Goal: Task Accomplishment & Management: Manage account settings

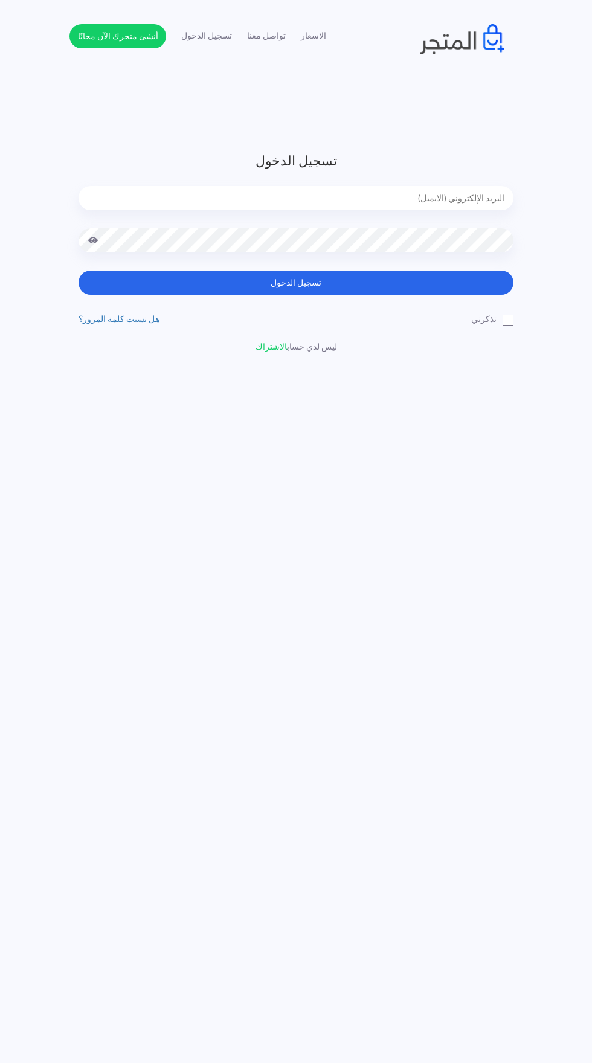
click at [338, 203] on input "email" at bounding box center [296, 198] width 435 height 24
type input "noha_mae86@yahoo.com"
click at [79, 271] on button "تسجيل الدخول" at bounding box center [296, 283] width 435 height 24
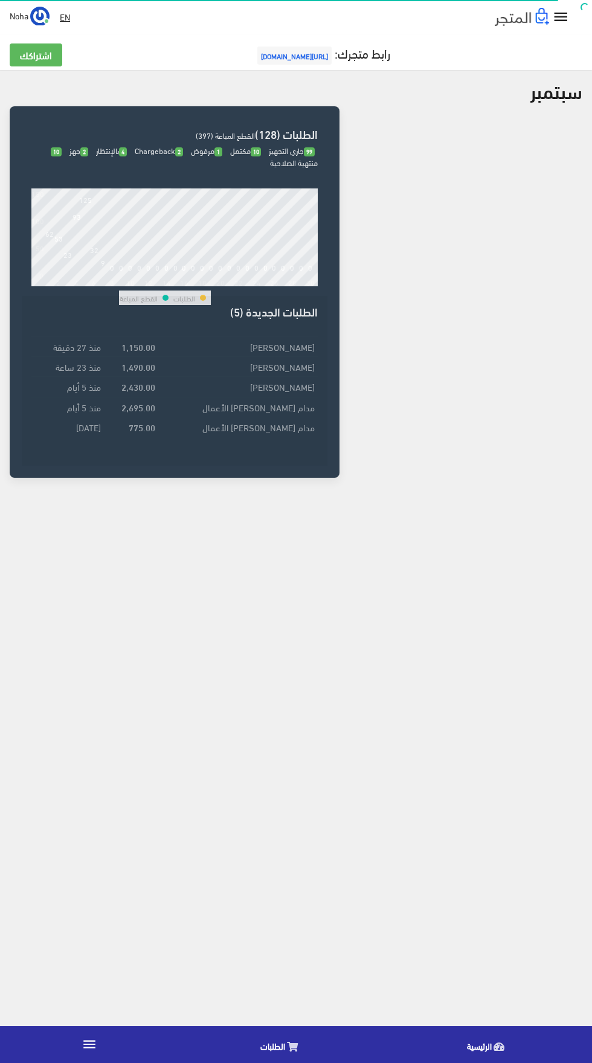
click at [91, 1047] on icon "" at bounding box center [90, 1044] width 16 height 16
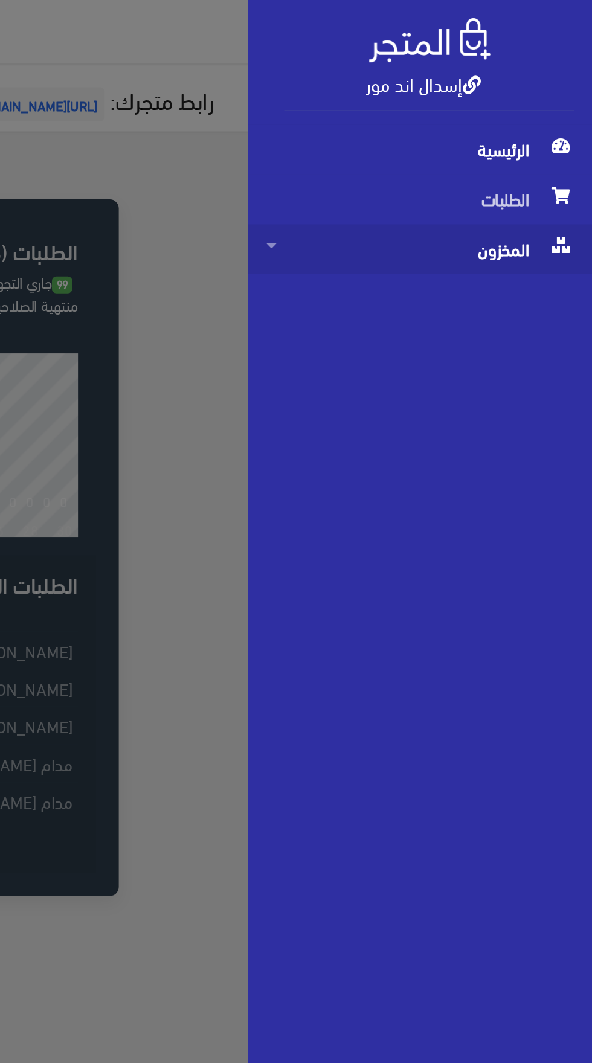
click at [499, 135] on span "المخزون" at bounding box center [500, 133] width 164 height 27
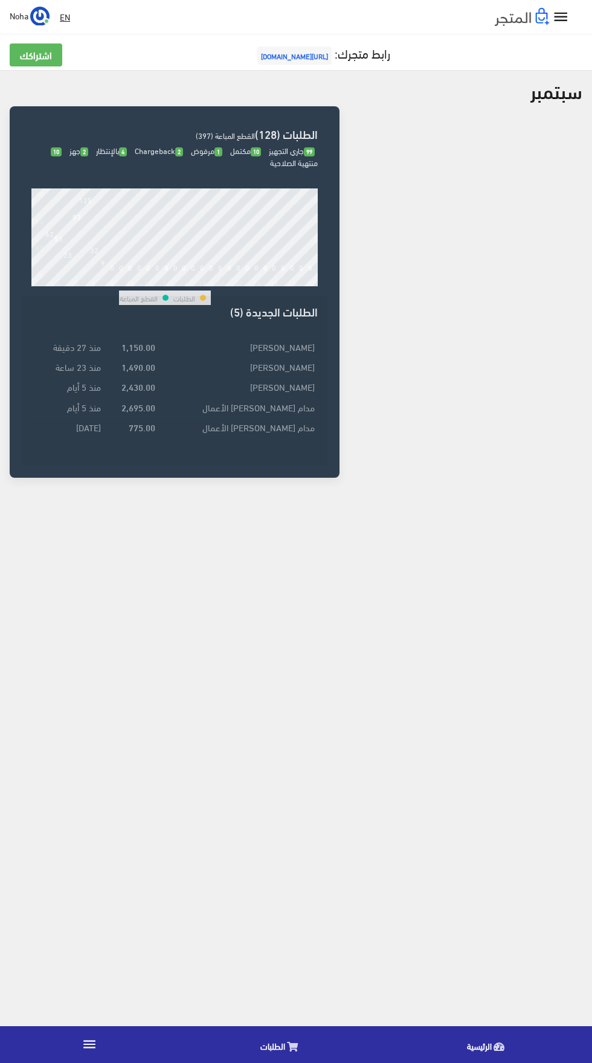
click at [105, 1040] on link "" at bounding box center [89, 1045] width 179 height 34
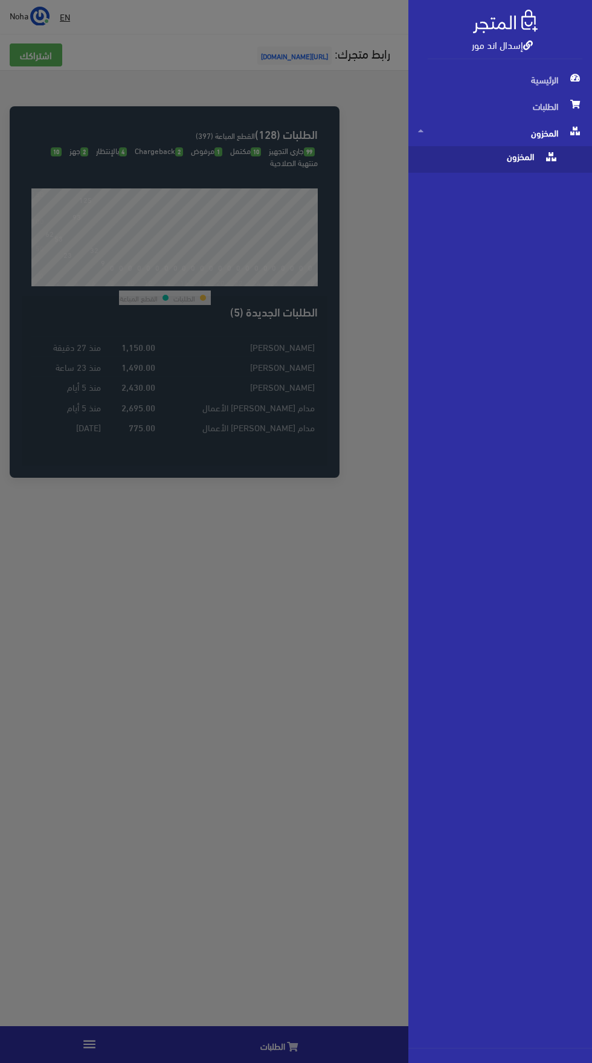
click at [489, 158] on span "المخزون" at bounding box center [488, 159] width 140 height 27
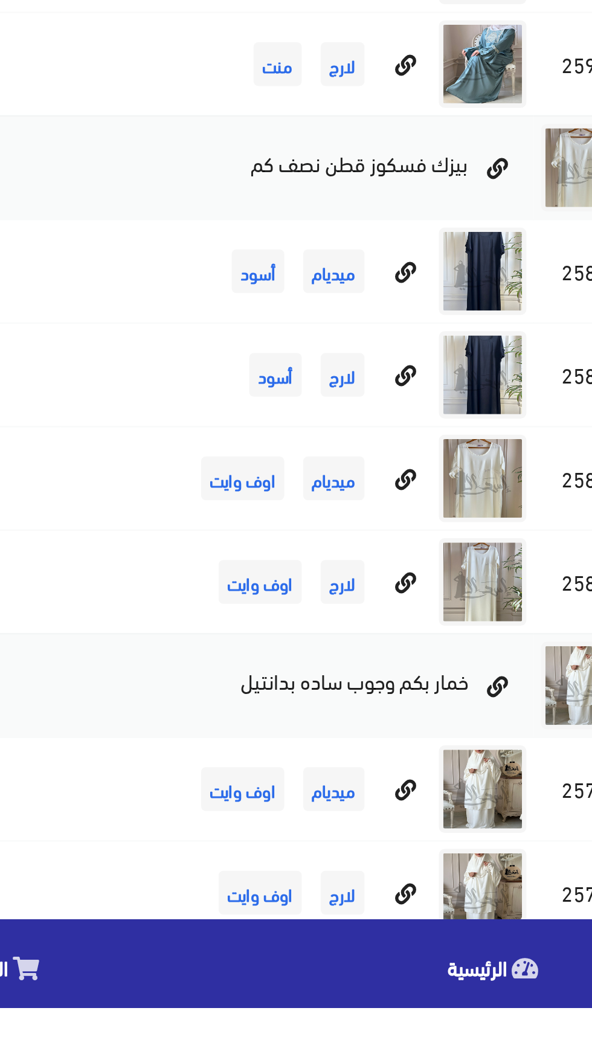
scroll to position [7513, 0]
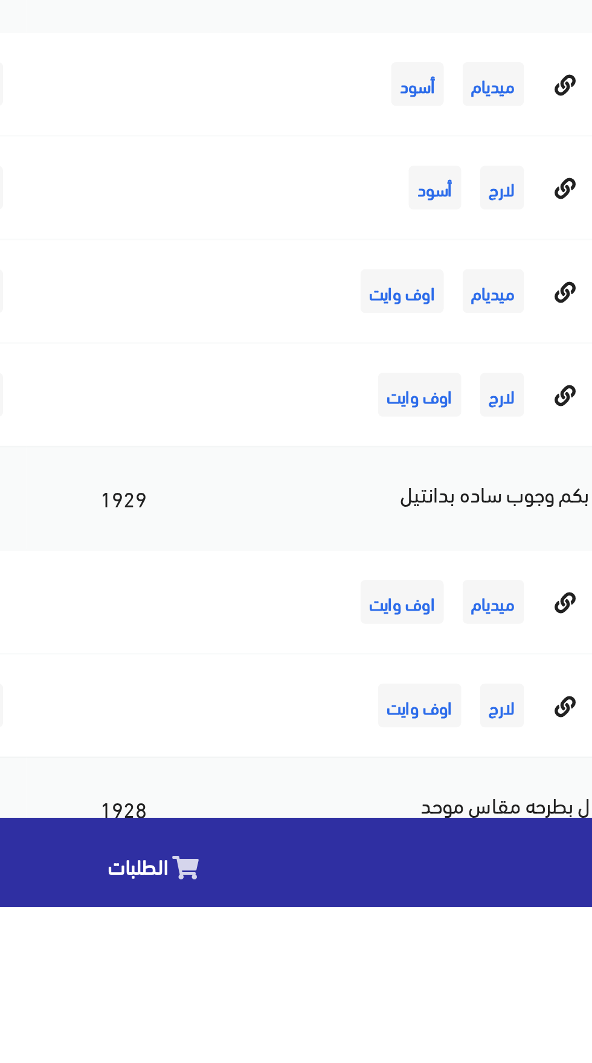
scroll to position [7601, 0]
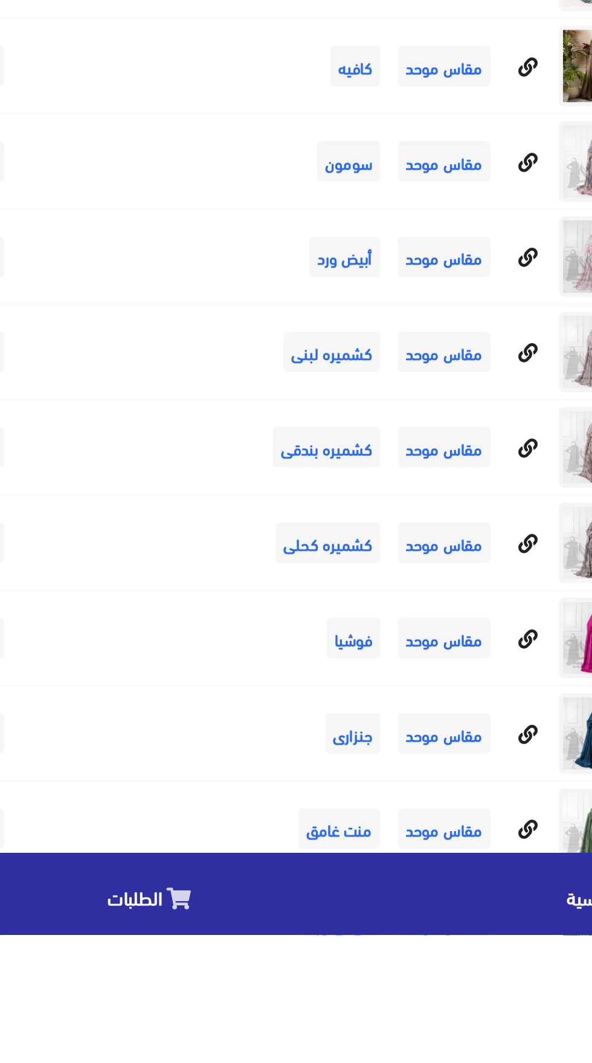
scroll to position [10644, 0]
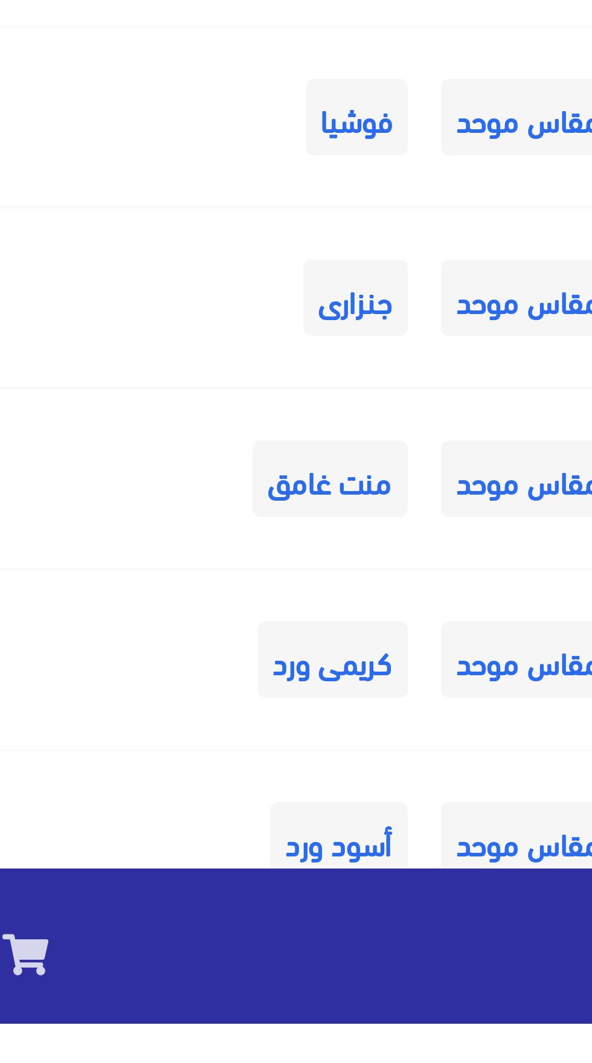
scroll to position [10730, 0]
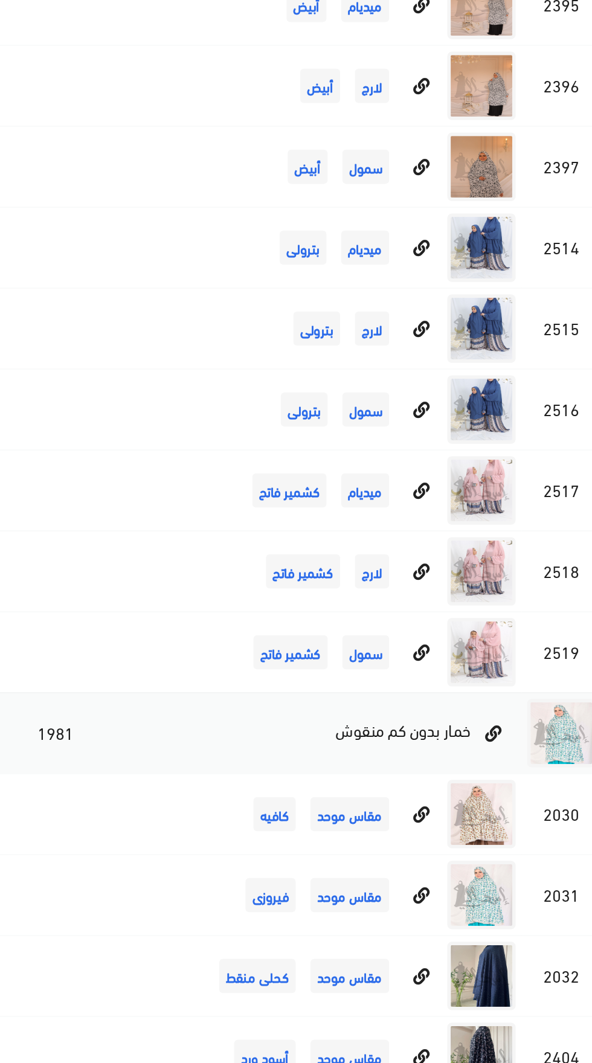
scroll to position [7478, 0]
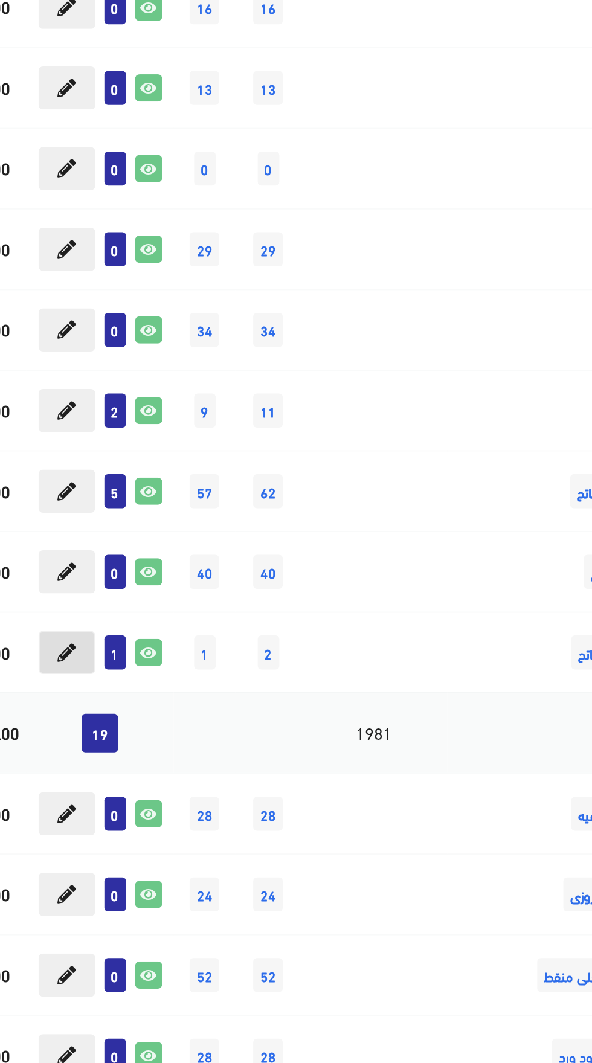
click at [100, 715] on button at bounding box center [92, 706] width 30 height 23
type input "1"
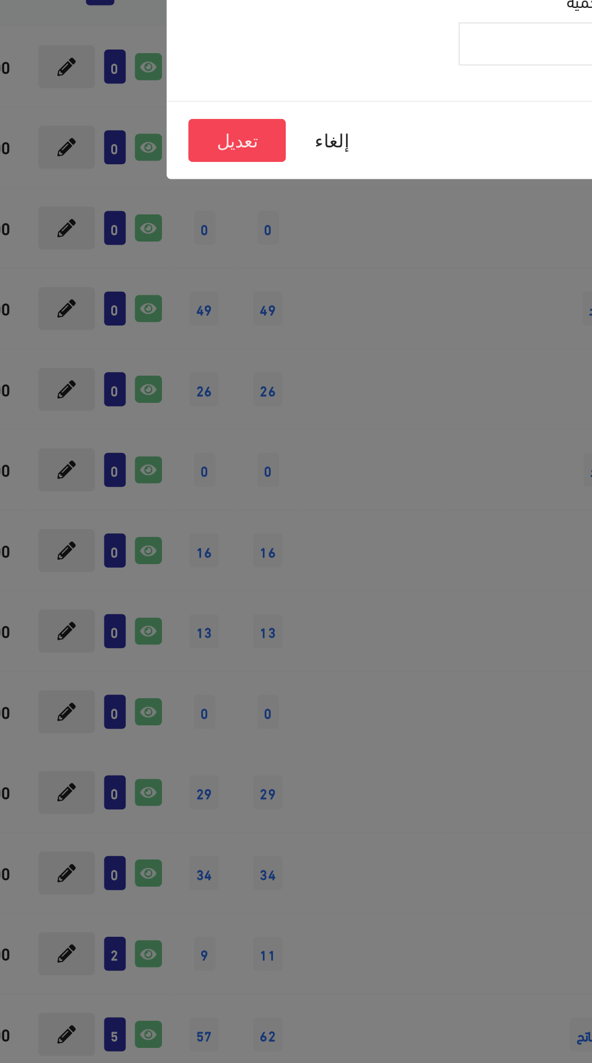
scroll to position [7479, 0]
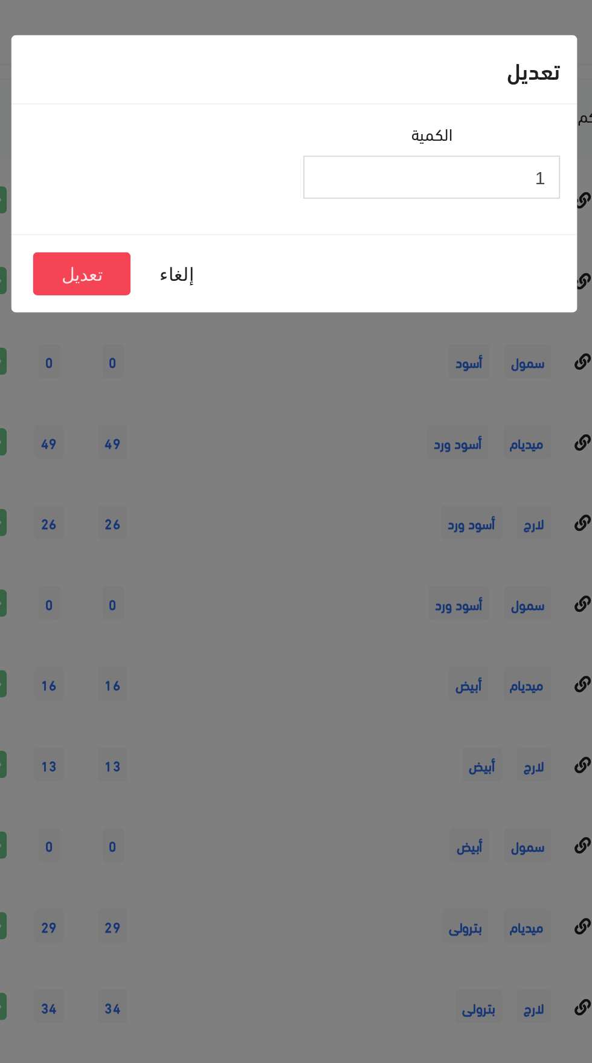
click at [379, 99] on input "1" at bounding box center [369, 94] width 137 height 23
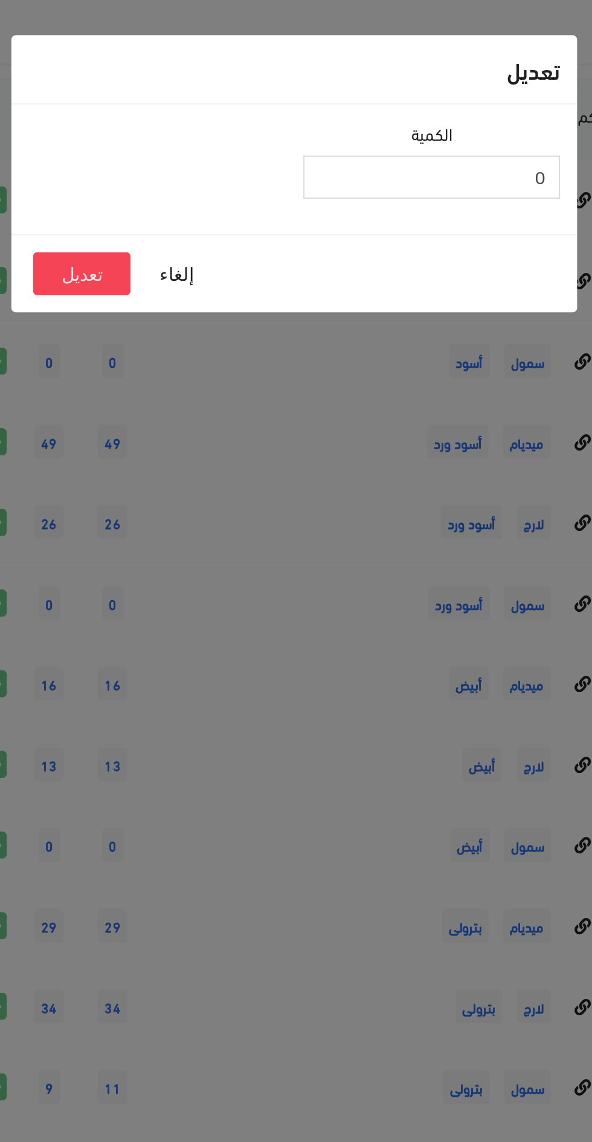
type input "0"
click at [192, 148] on button "تعديل" at bounding box center [183, 145] width 52 height 23
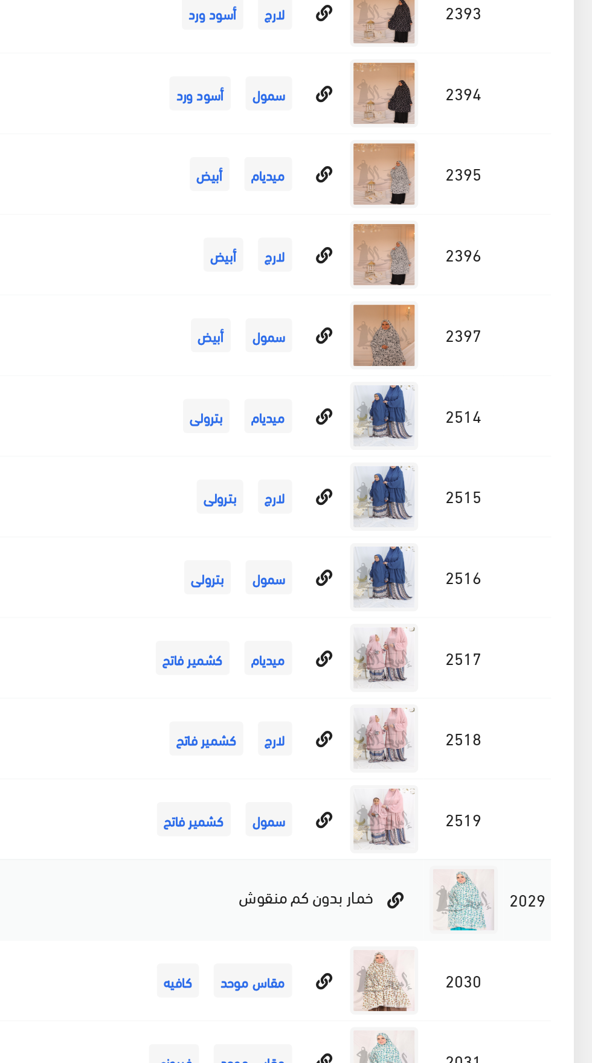
scroll to position [7479, 0]
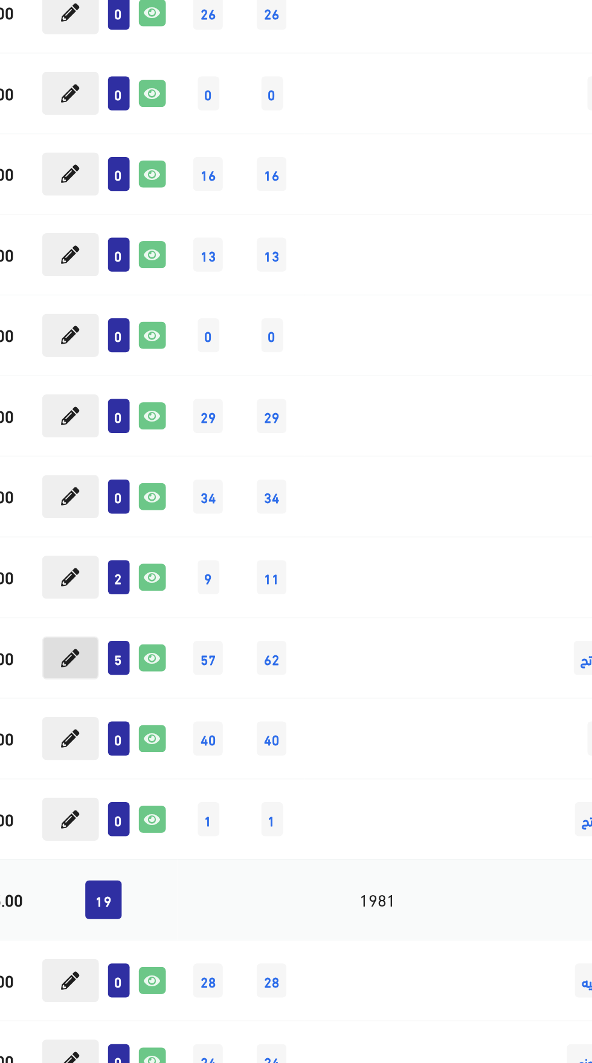
click at [100, 626] on button at bounding box center [92, 620] width 30 height 23
type input "5"
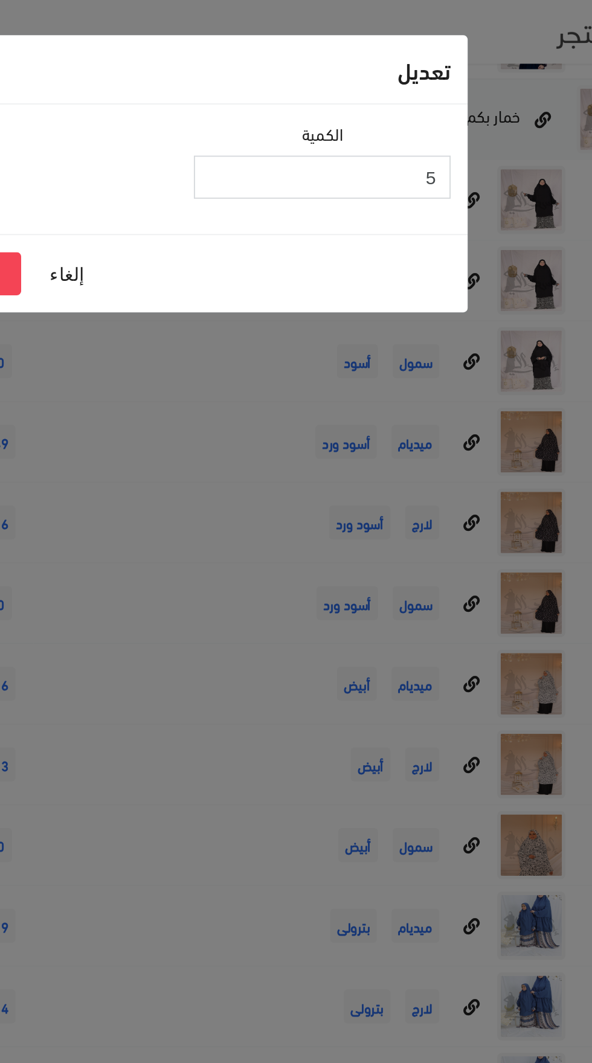
click at [400, 100] on input "5" at bounding box center [370, 94] width 137 height 23
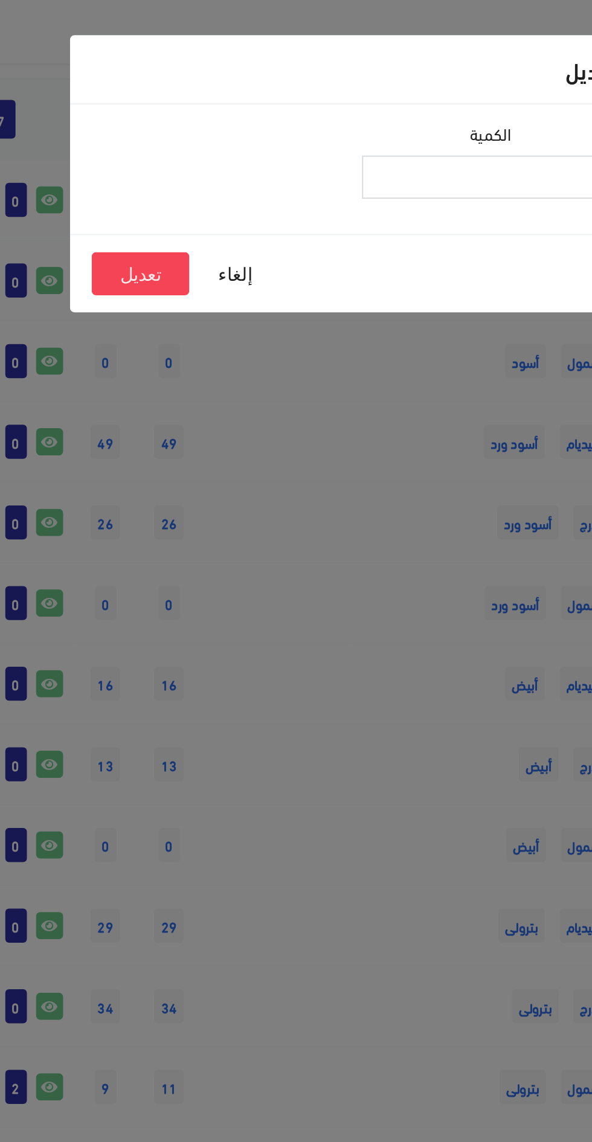
type input "4"
click at [186, 148] on button "تعديل" at bounding box center [184, 145] width 52 height 23
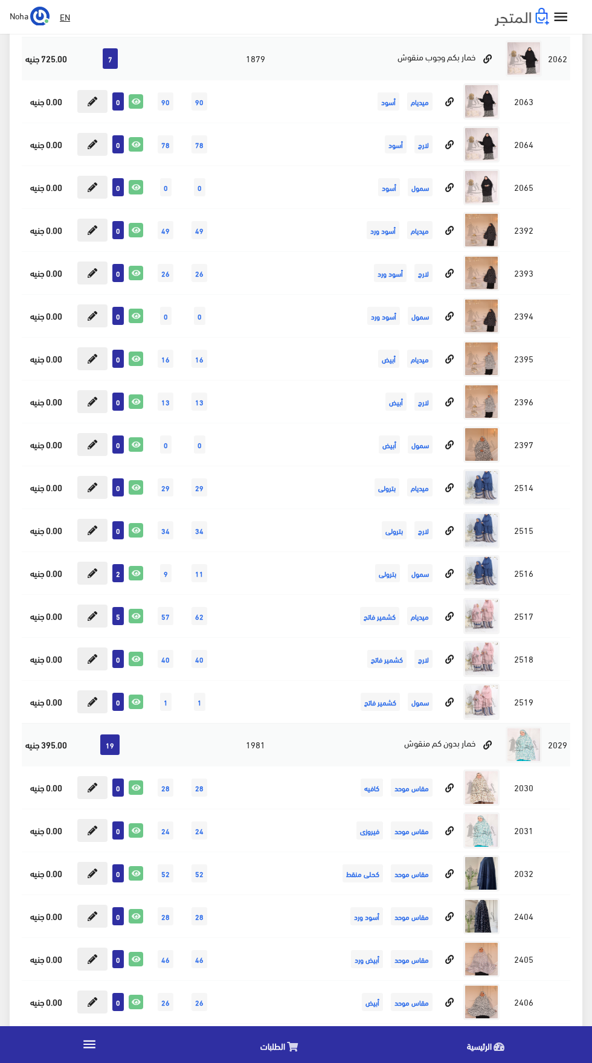
scroll to position [7490, 0]
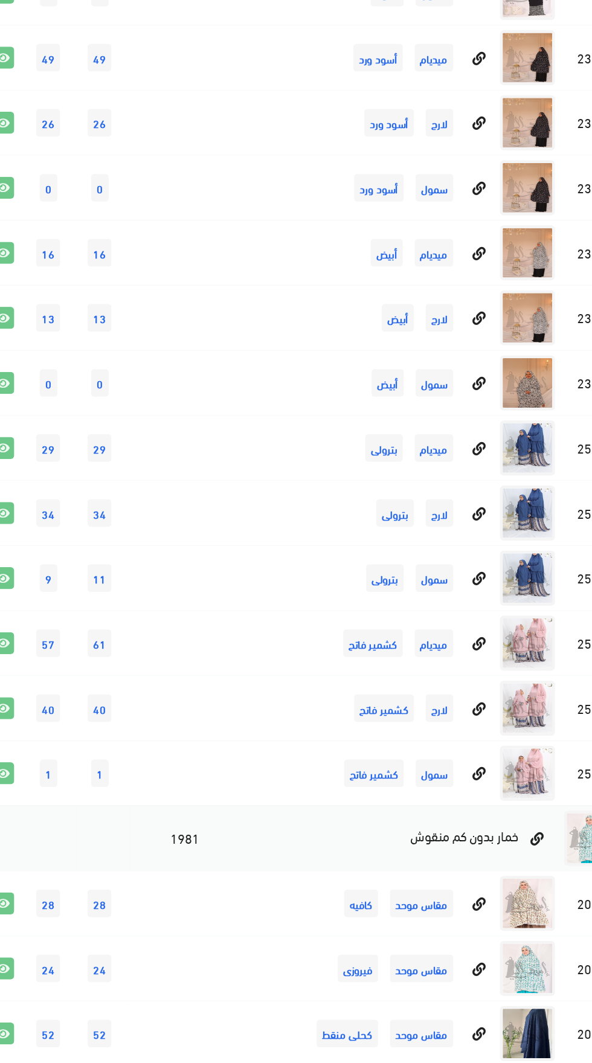
scroll to position [7491, 0]
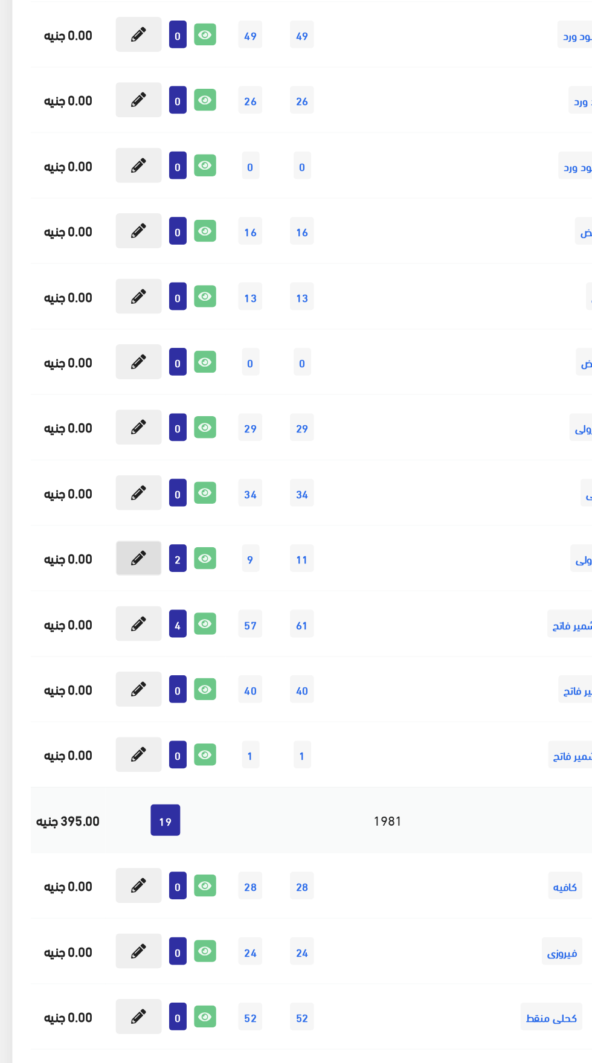
click at [104, 573] on button at bounding box center [92, 565] width 30 height 23
type input "2"
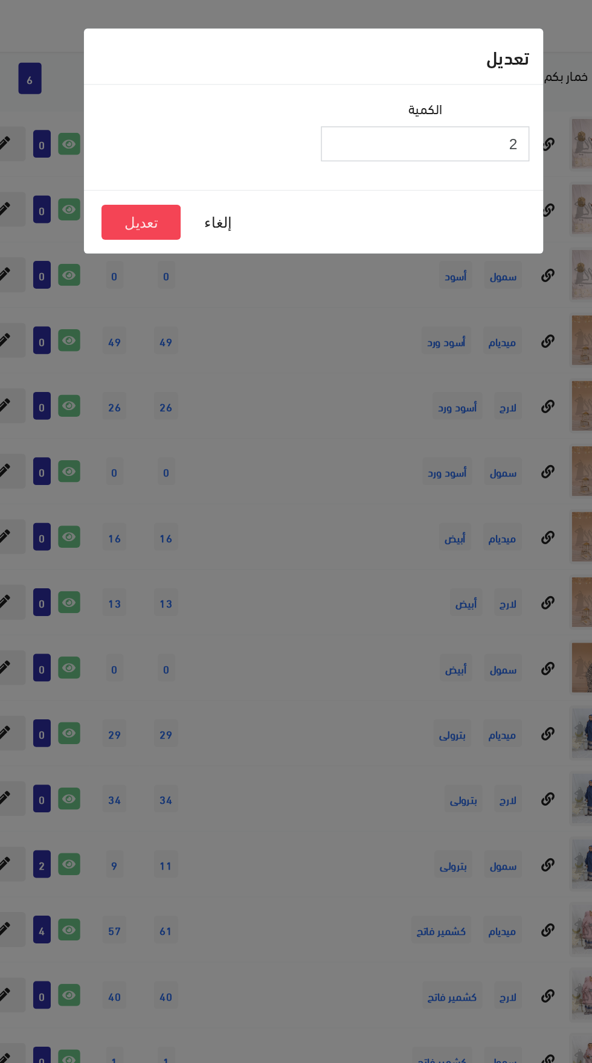
click at [391, 97] on input "2" at bounding box center [369, 94] width 137 height 23
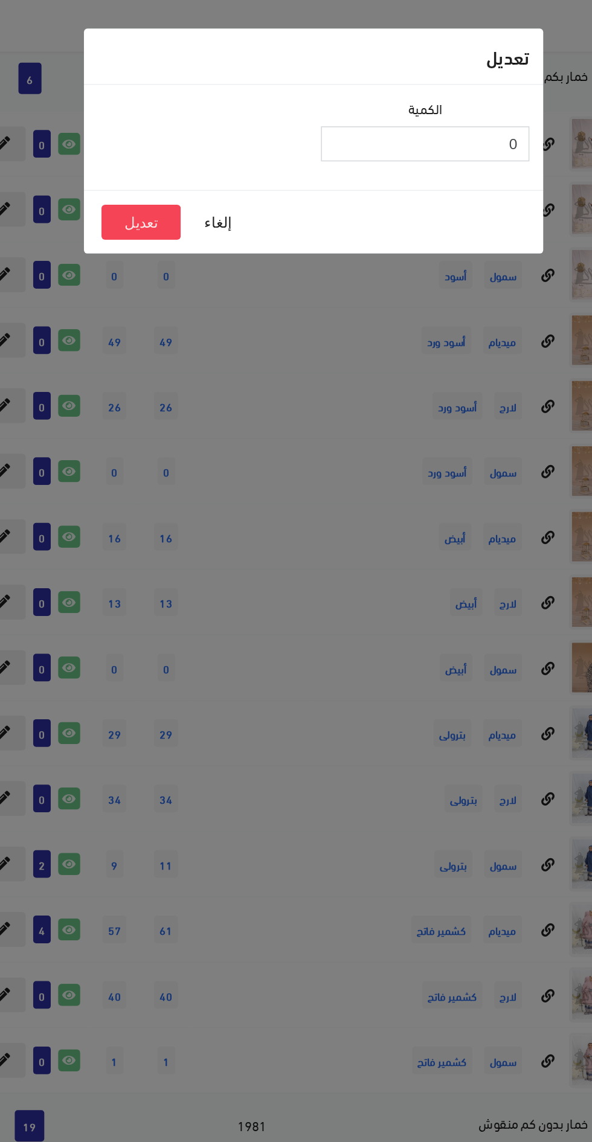
type input "0"
click at [188, 153] on button "تعديل" at bounding box center [183, 145] width 52 height 23
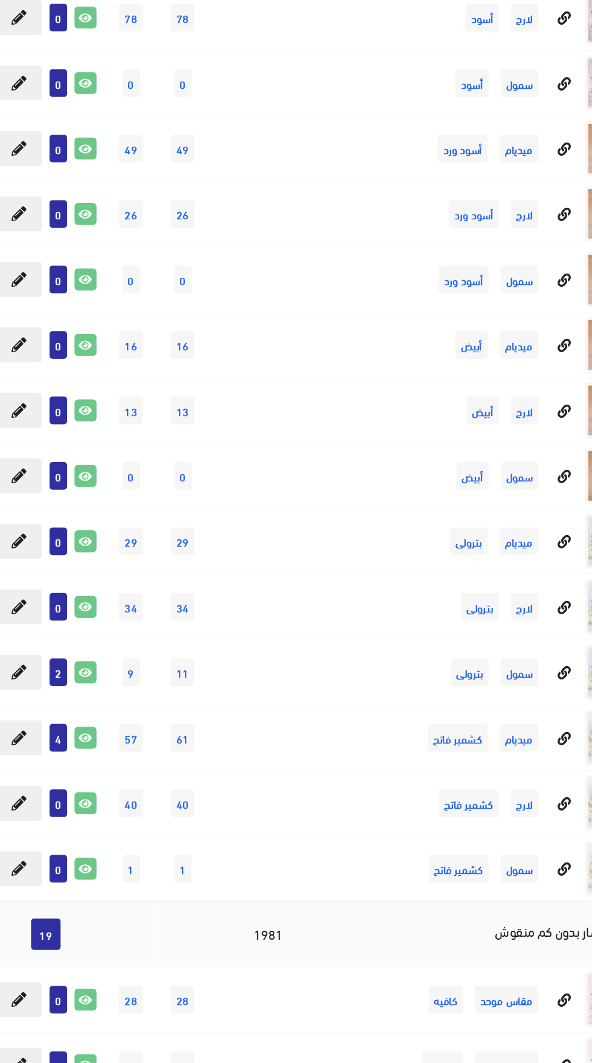
scroll to position [7472, 0]
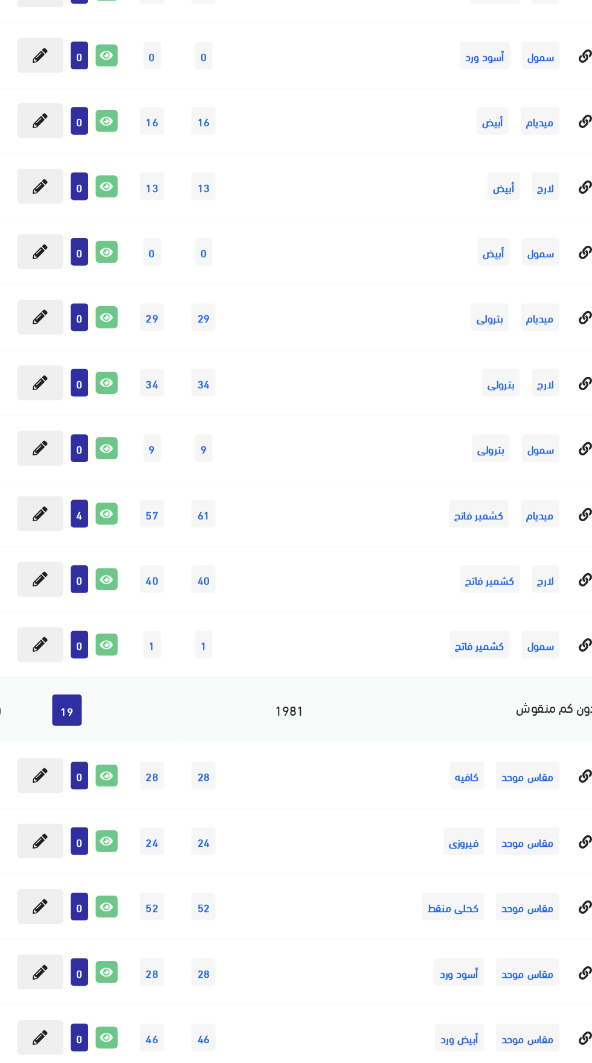
scroll to position [7472, 0]
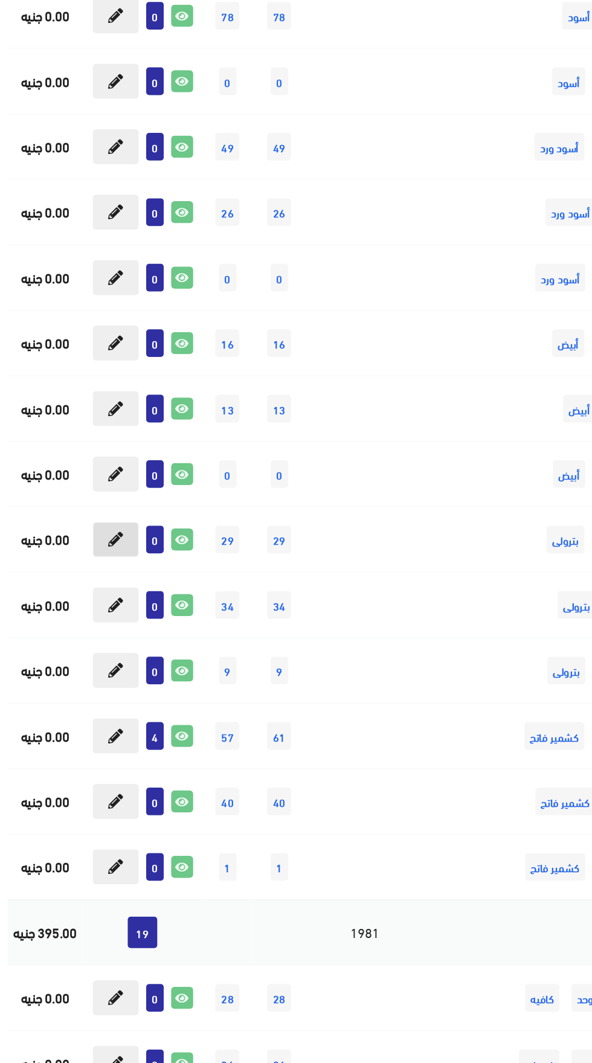
click at [91, 497] on icon at bounding box center [93, 499] width 10 height 10
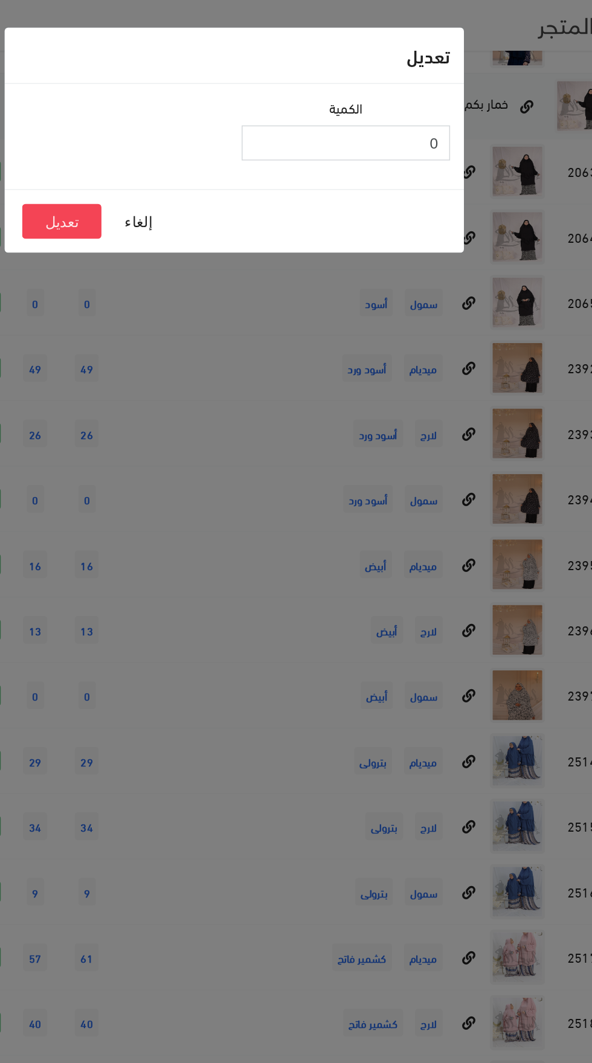
click at [390, 92] on input "0" at bounding box center [369, 94] width 137 height 23
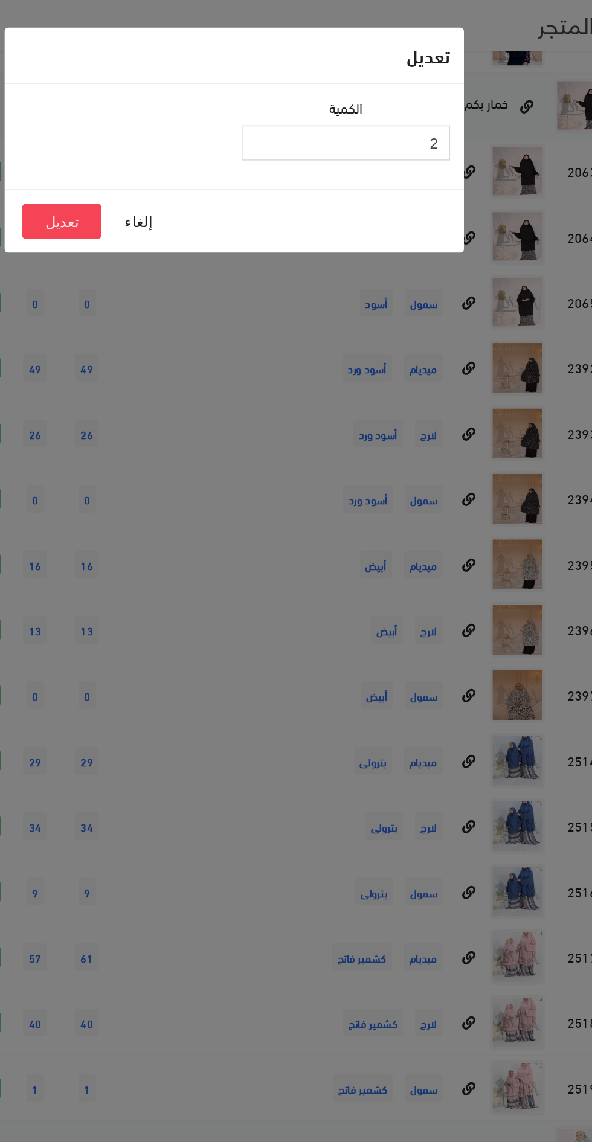
type input "2"
click at [191, 152] on button "تعديل" at bounding box center [183, 145] width 52 height 23
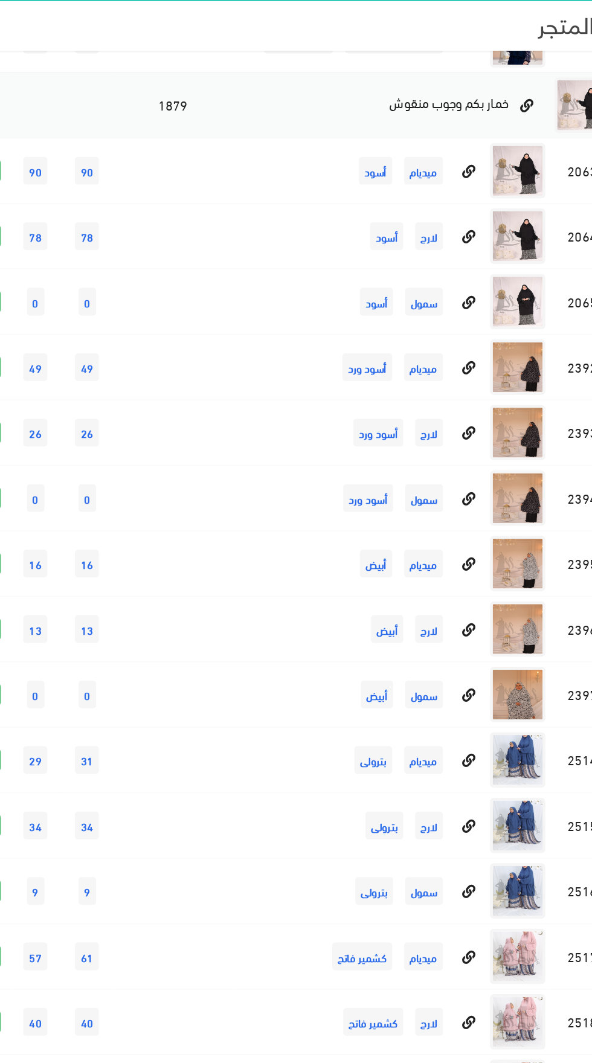
scroll to position [7472, 0]
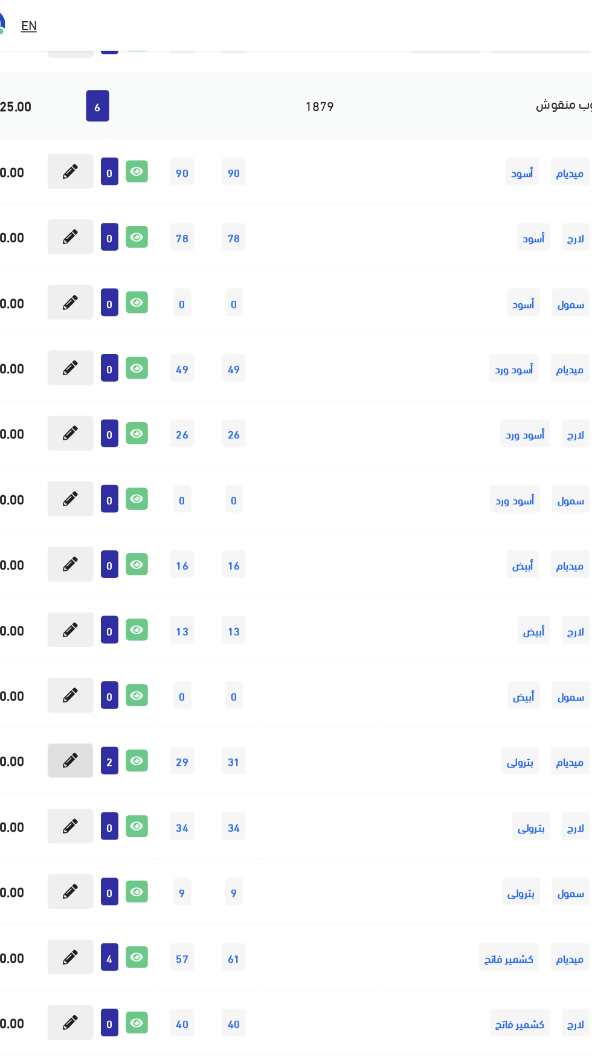
click at [93, 498] on icon at bounding box center [93, 499] width 10 height 10
type input "2"
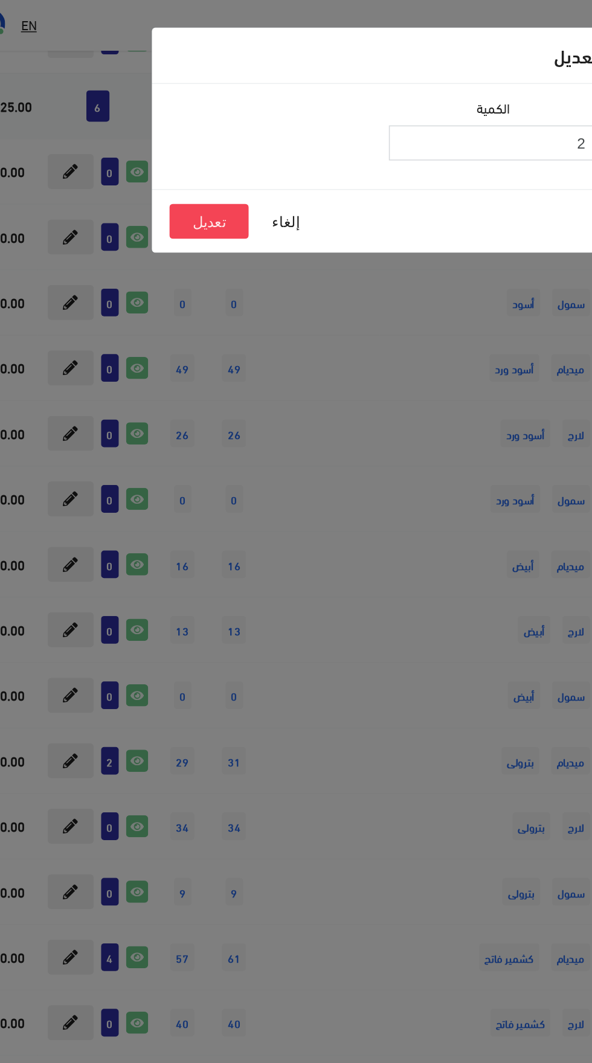
click at [352, 97] on input "2" at bounding box center [369, 94] width 137 height 23
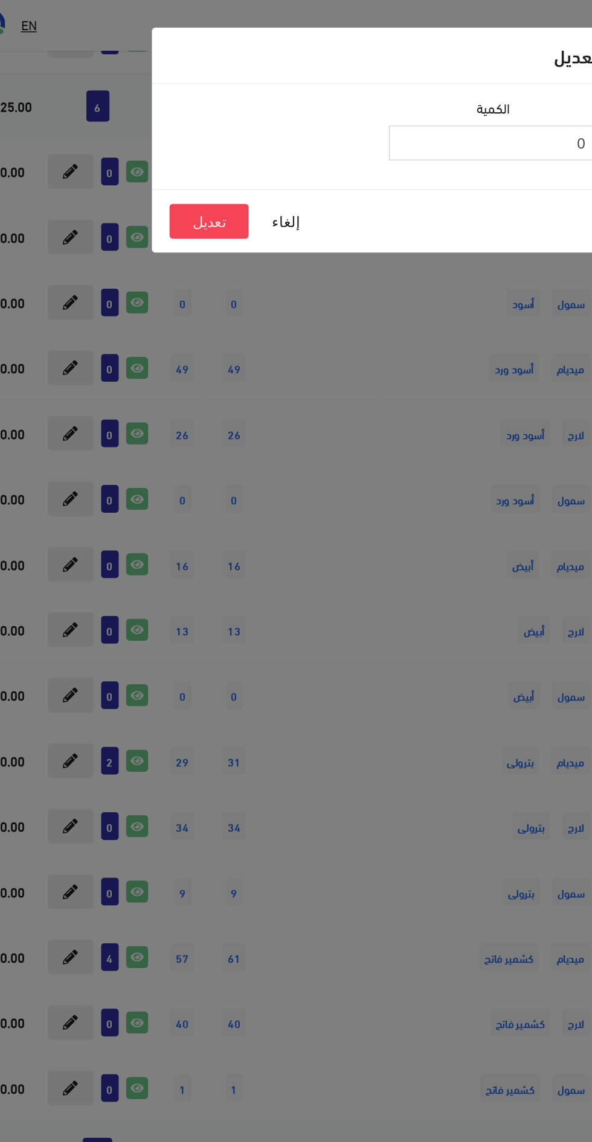
type input "0"
click at [175, 140] on button "تعديل" at bounding box center [183, 145] width 52 height 23
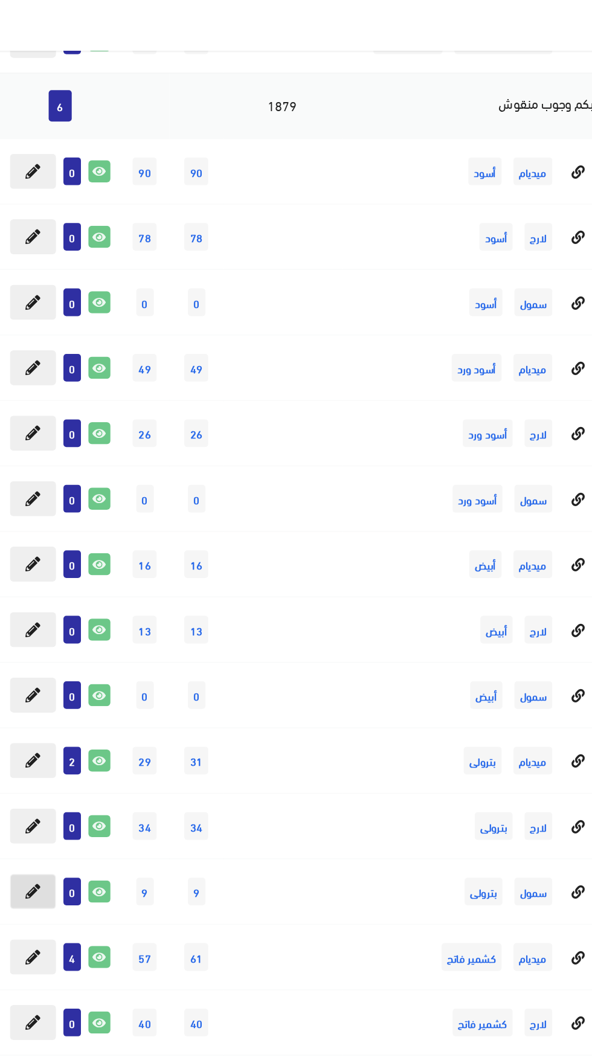
click at [100, 586] on button at bounding box center [92, 584] width 30 height 23
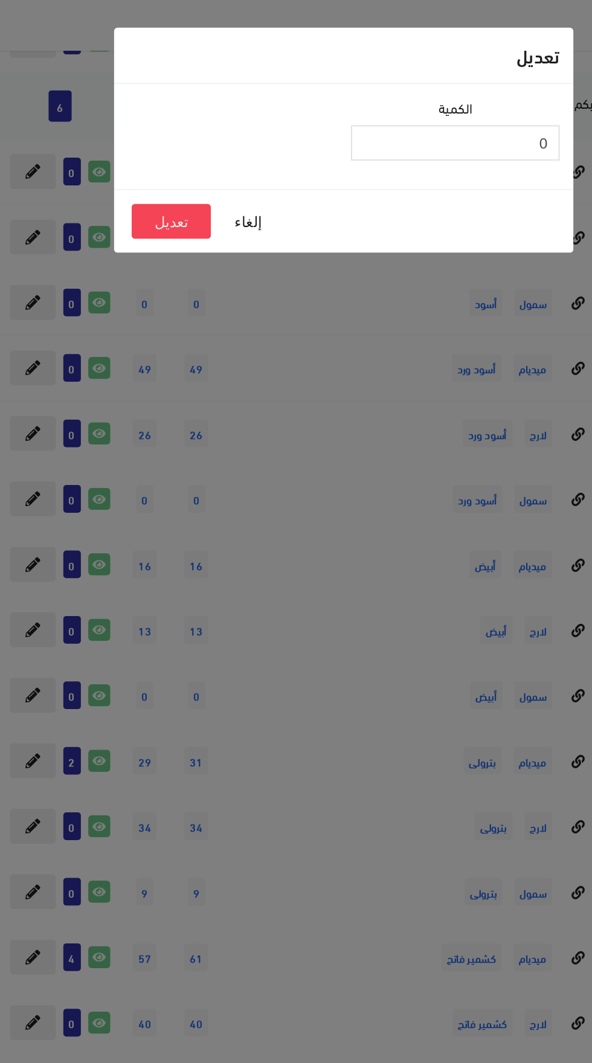
click at [350, 95] on input "0" at bounding box center [369, 94] width 137 height 23
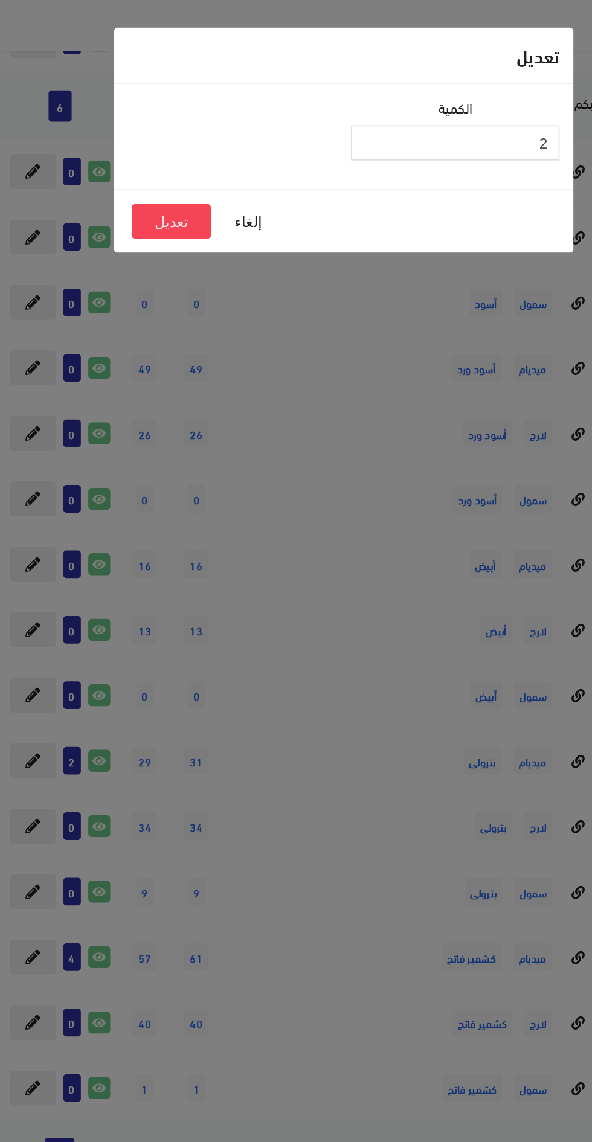
type input "2"
click at [189, 144] on button "تعديل" at bounding box center [183, 145] width 52 height 23
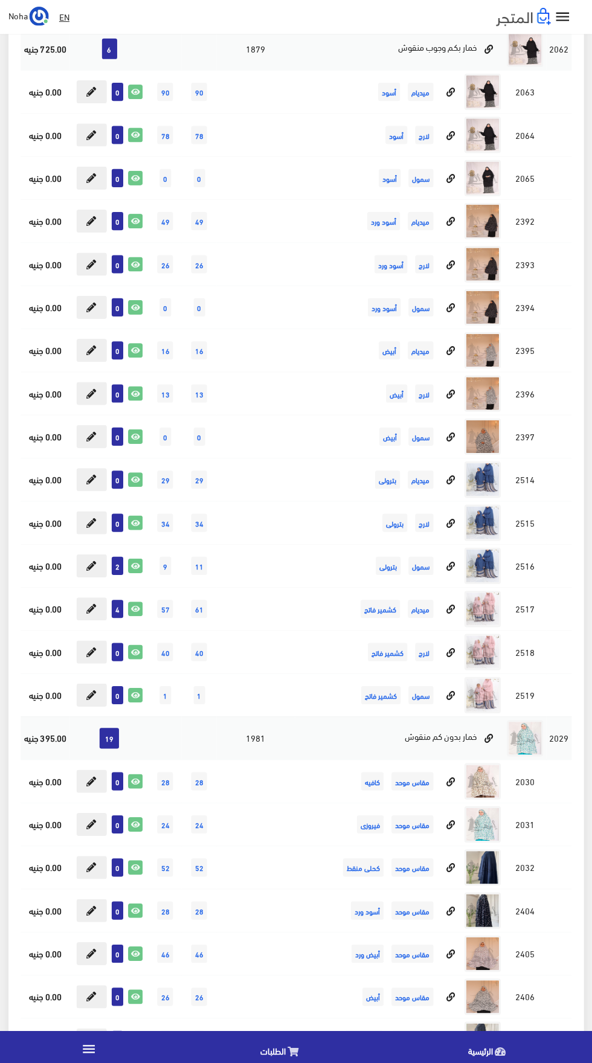
scroll to position [7493, 0]
click at [92, 563] on icon at bounding box center [93, 564] width 10 height 10
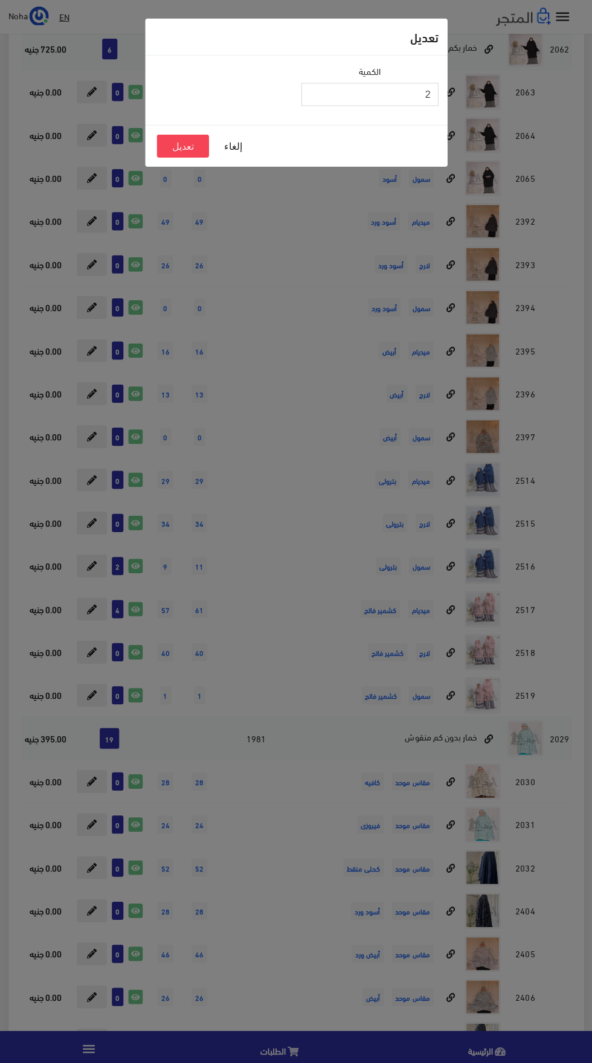
click at [329, 94] on input "2" at bounding box center [369, 94] width 137 height 23
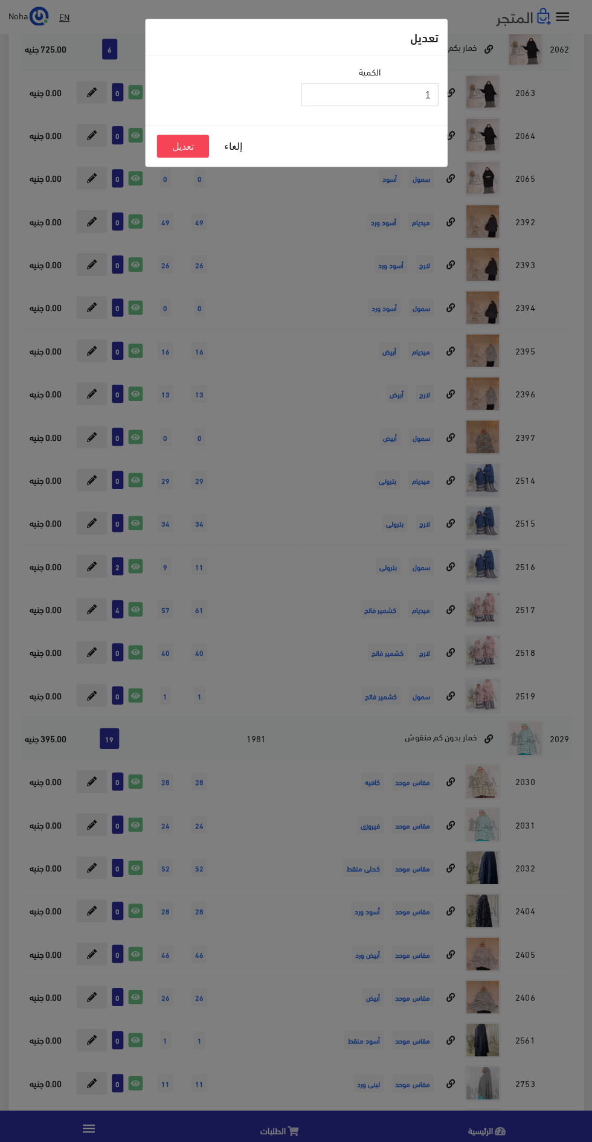
type input "1"
click at [164, 143] on button "تعديل" at bounding box center [183, 145] width 52 height 23
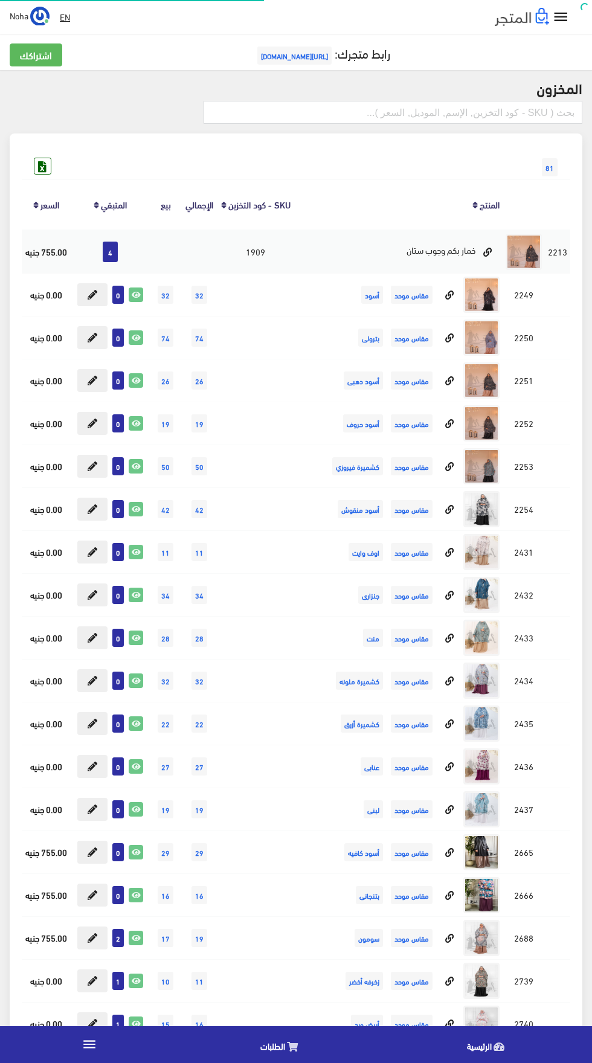
scroll to position [7493, 0]
